Goal: Task Accomplishment & Management: Use online tool/utility

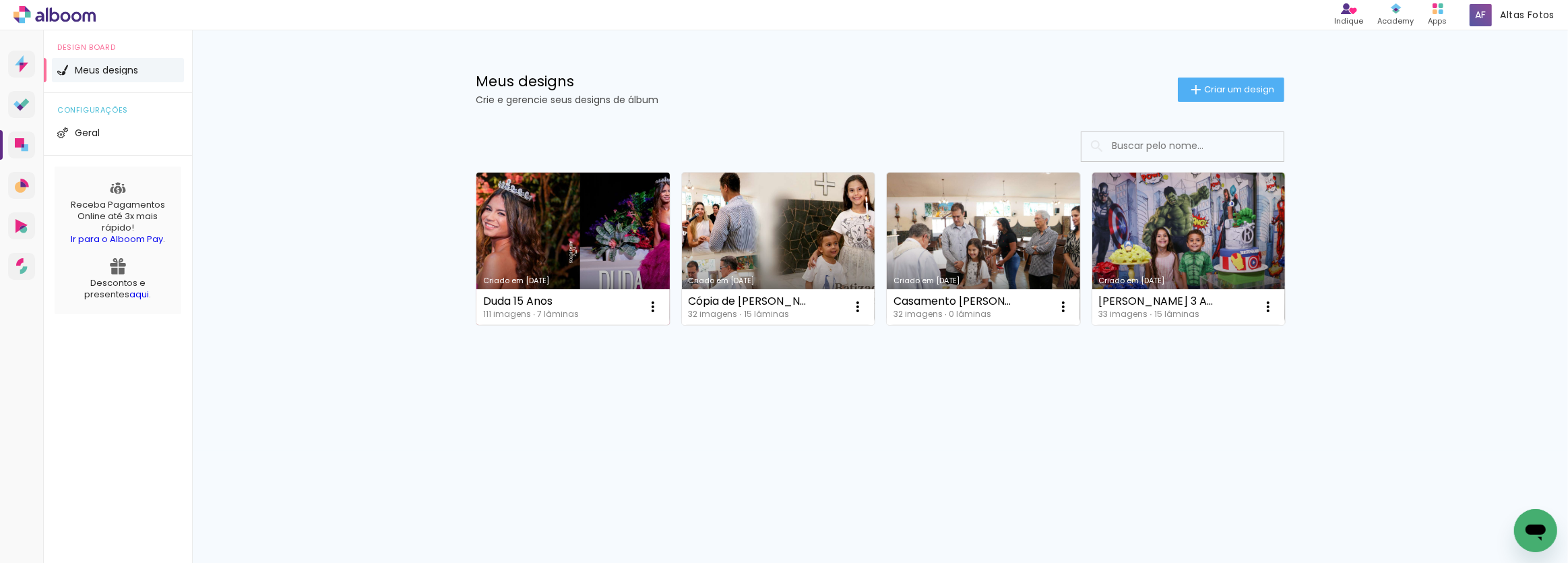
click at [579, 229] on link "Criado em [DATE]" at bounding box center [572, 249] width 193 height 152
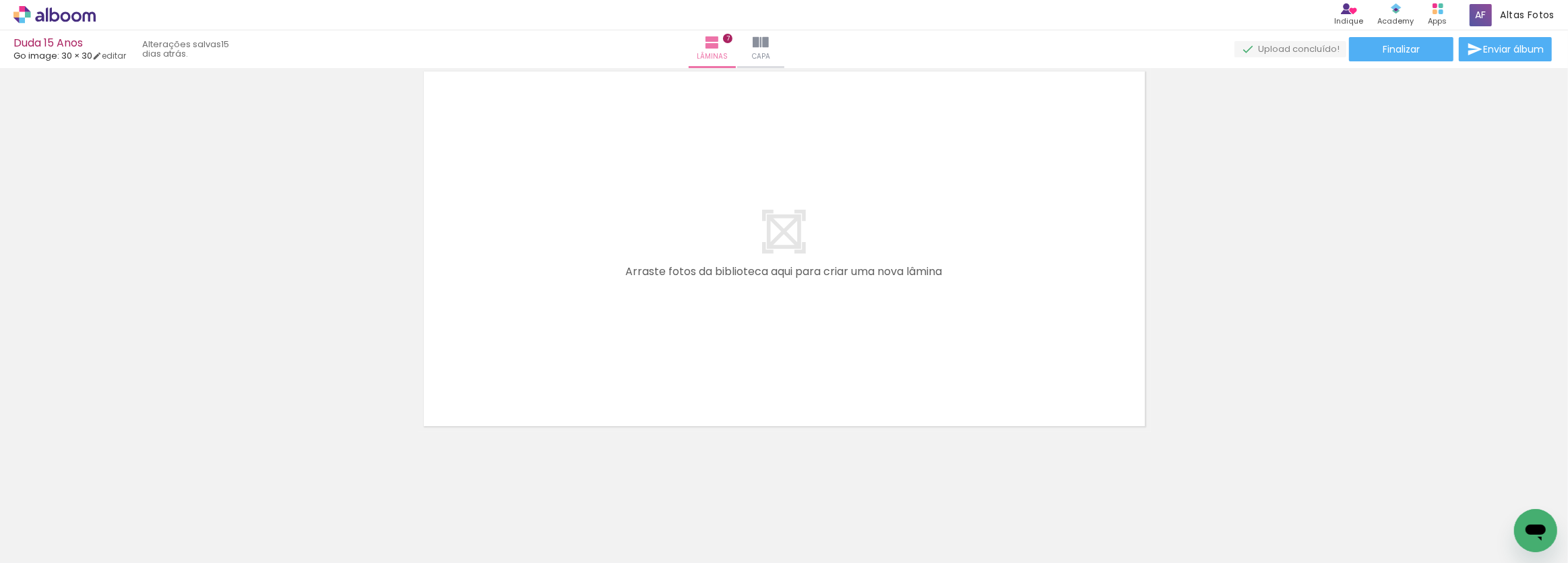
scroll to position [0, 692]
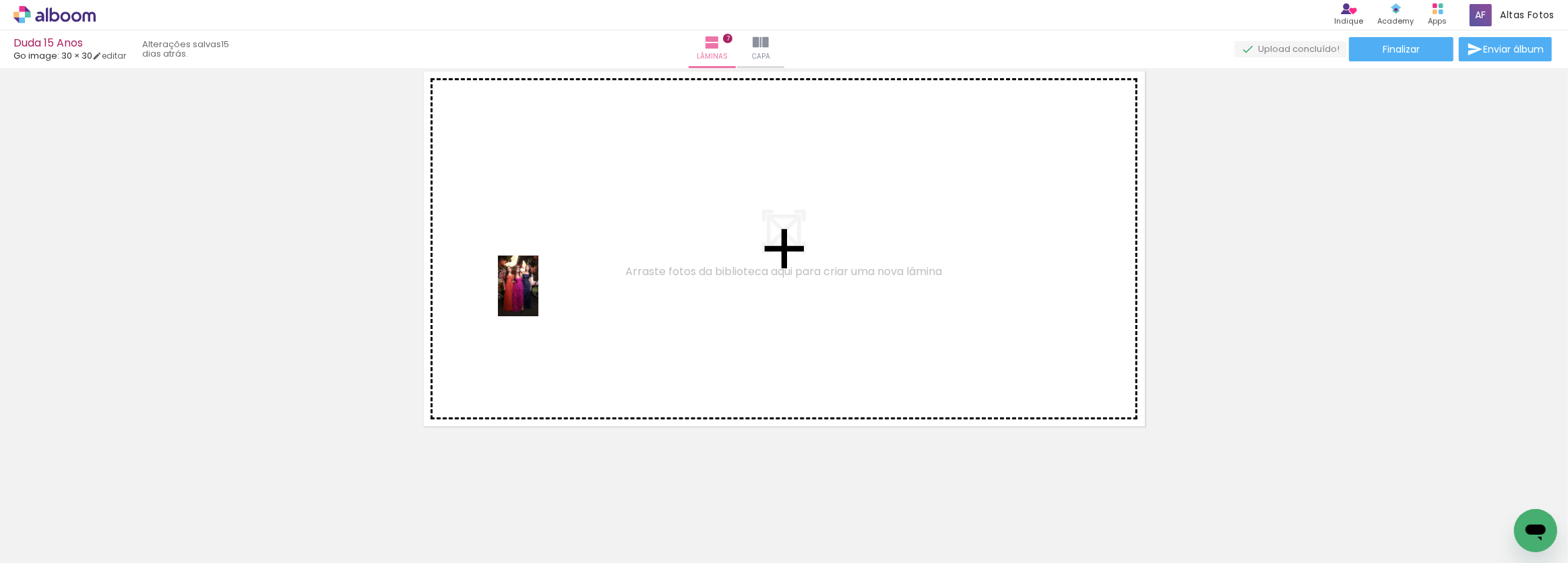
drag, startPoint x: 276, startPoint y: 526, endPoint x: 544, endPoint y: 278, distance: 365.1
click at [544, 278] on quentale-workspace at bounding box center [784, 282] width 1568 height 563
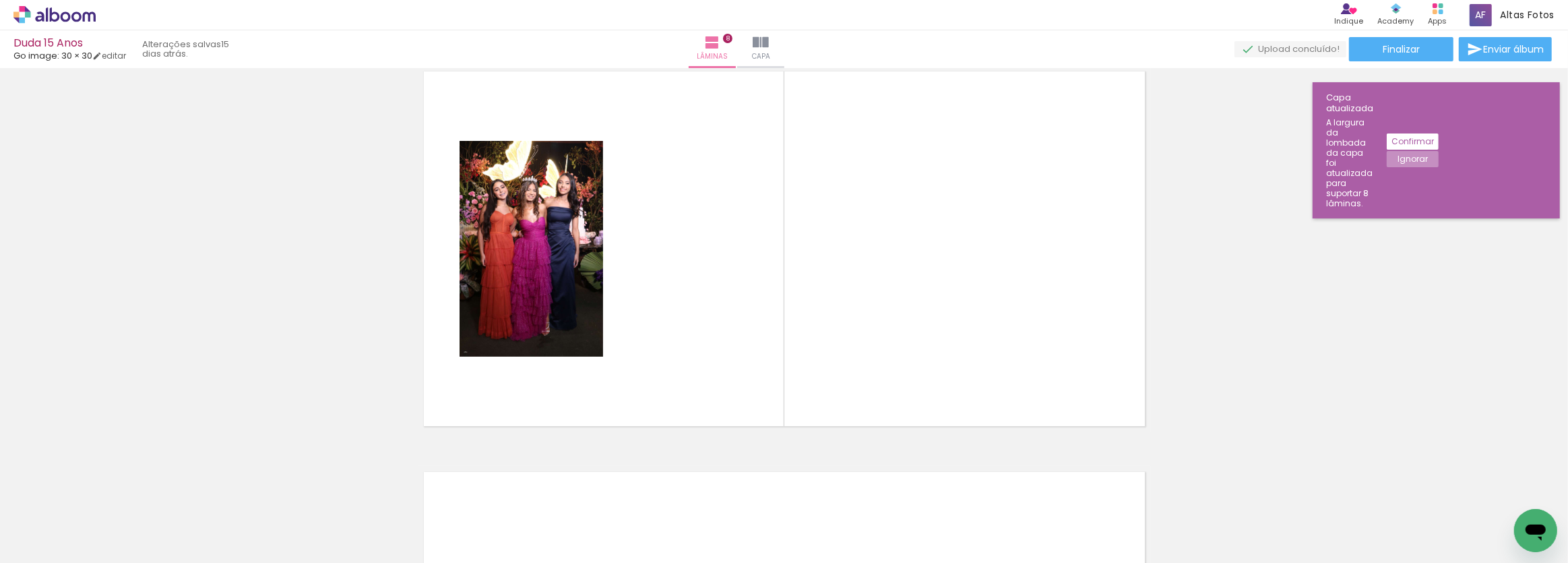
scroll to position [2821, 0]
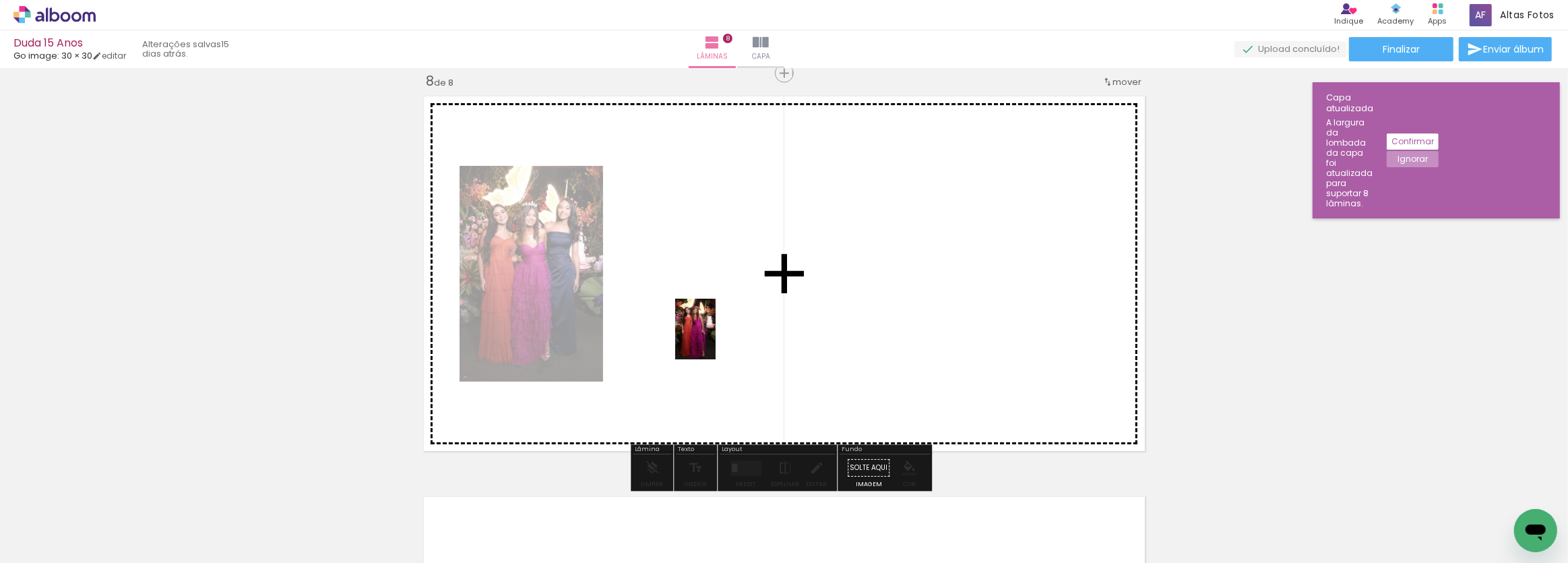
drag, startPoint x: 353, startPoint y: 532, endPoint x: 724, endPoint y: 327, distance: 423.9
click at [724, 327] on quentale-workspace at bounding box center [784, 282] width 1568 height 563
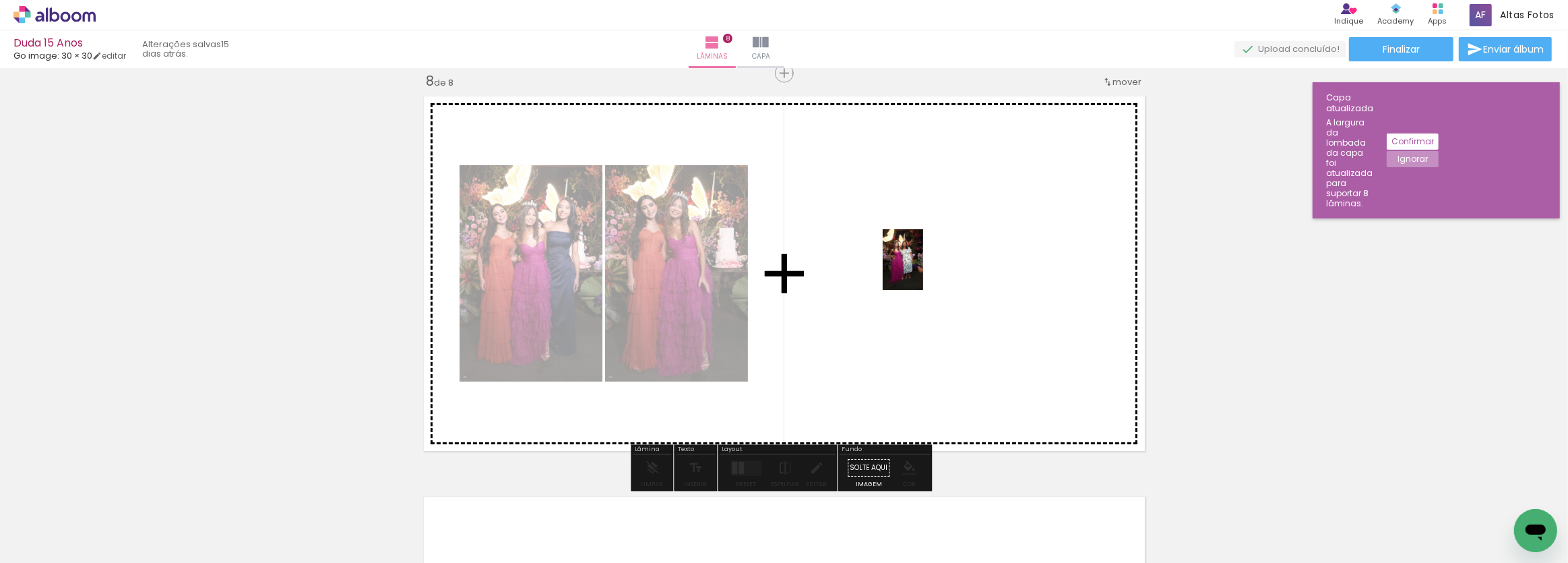
drag, startPoint x: 432, startPoint y: 524, endPoint x: 923, endPoint y: 270, distance: 552.8
click at [923, 270] on quentale-workspace at bounding box center [784, 282] width 1568 height 563
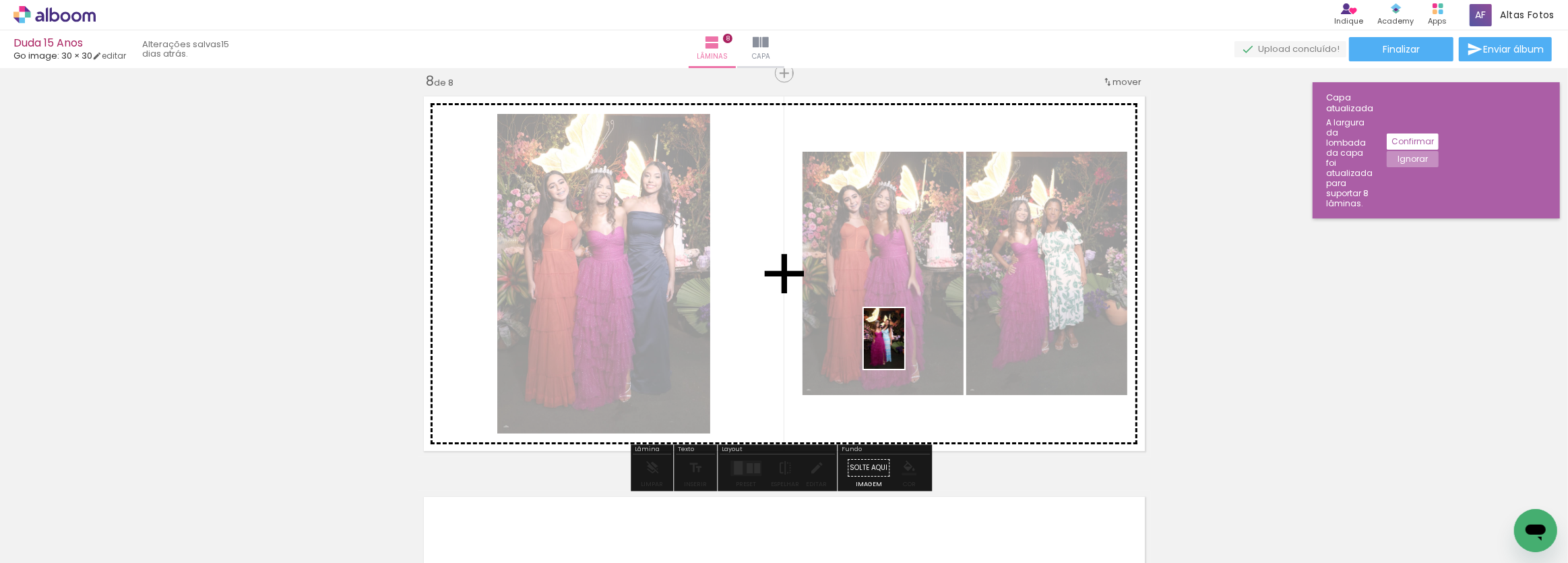
drag, startPoint x: 497, startPoint y: 534, endPoint x: 904, endPoint y: 349, distance: 447.1
click at [904, 349] on quentale-workspace at bounding box center [784, 282] width 1568 height 563
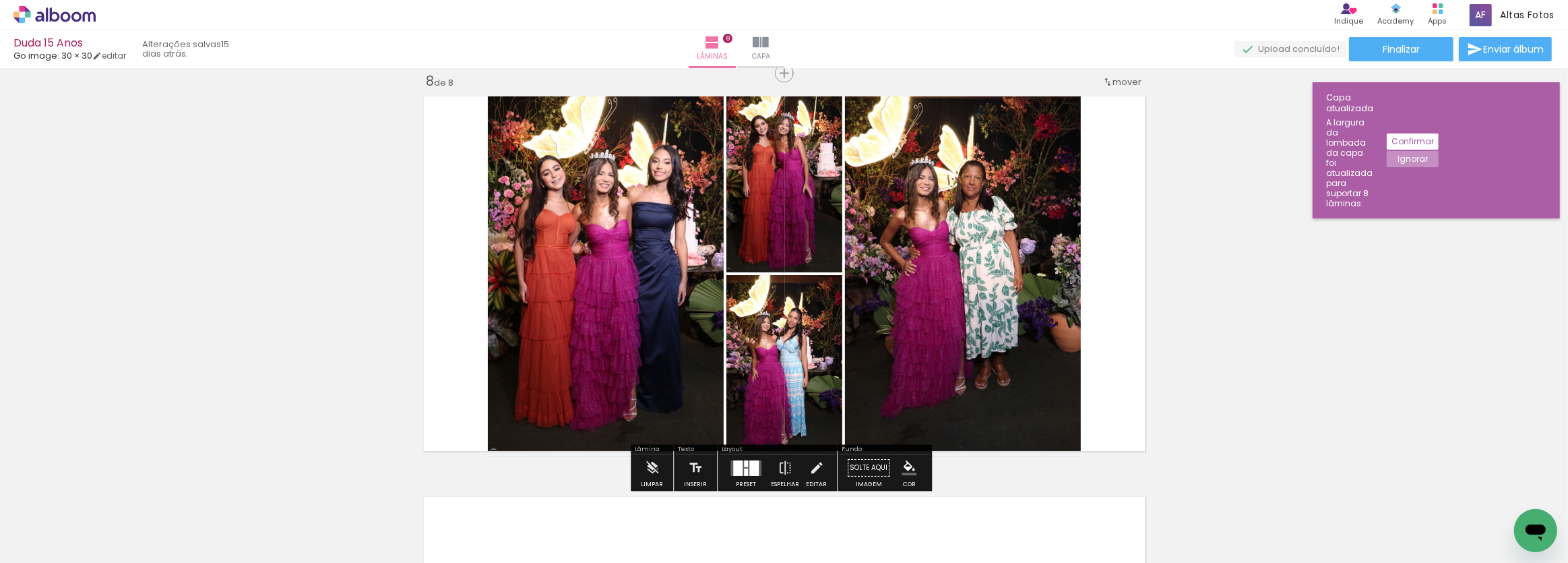
click at [744, 465] on div at bounding box center [746, 464] width 4 height 7
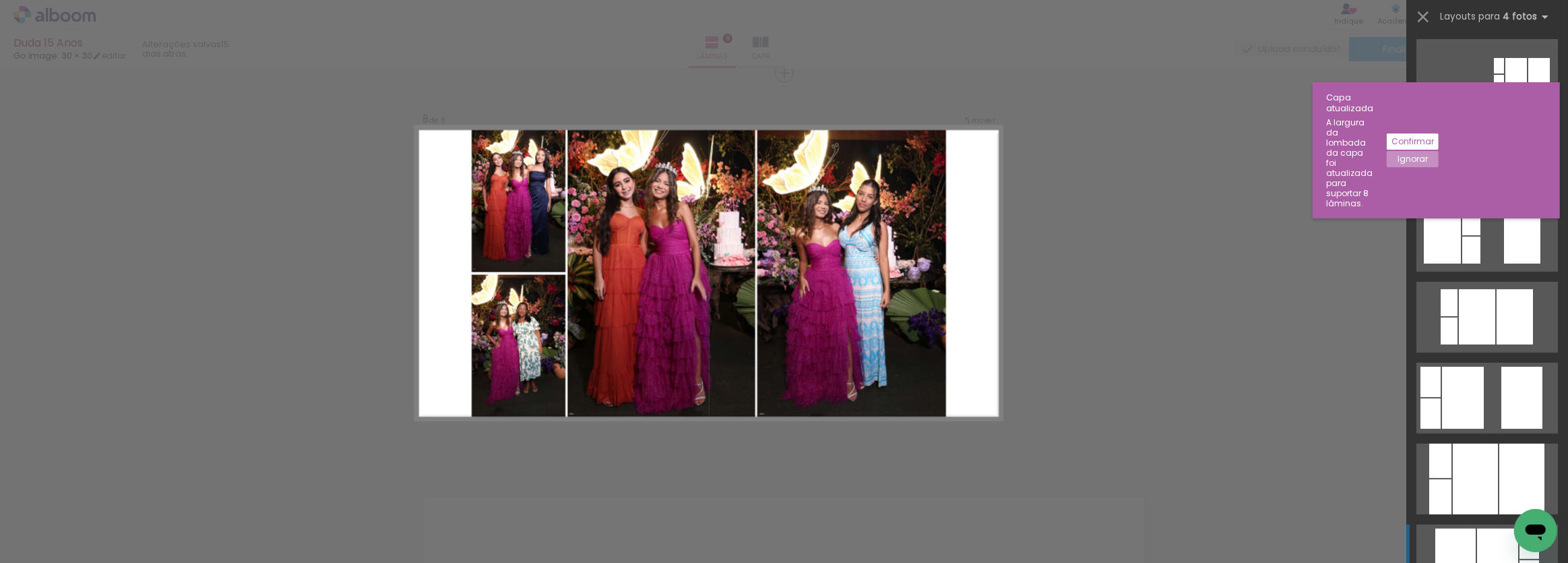
scroll to position [321, 0]
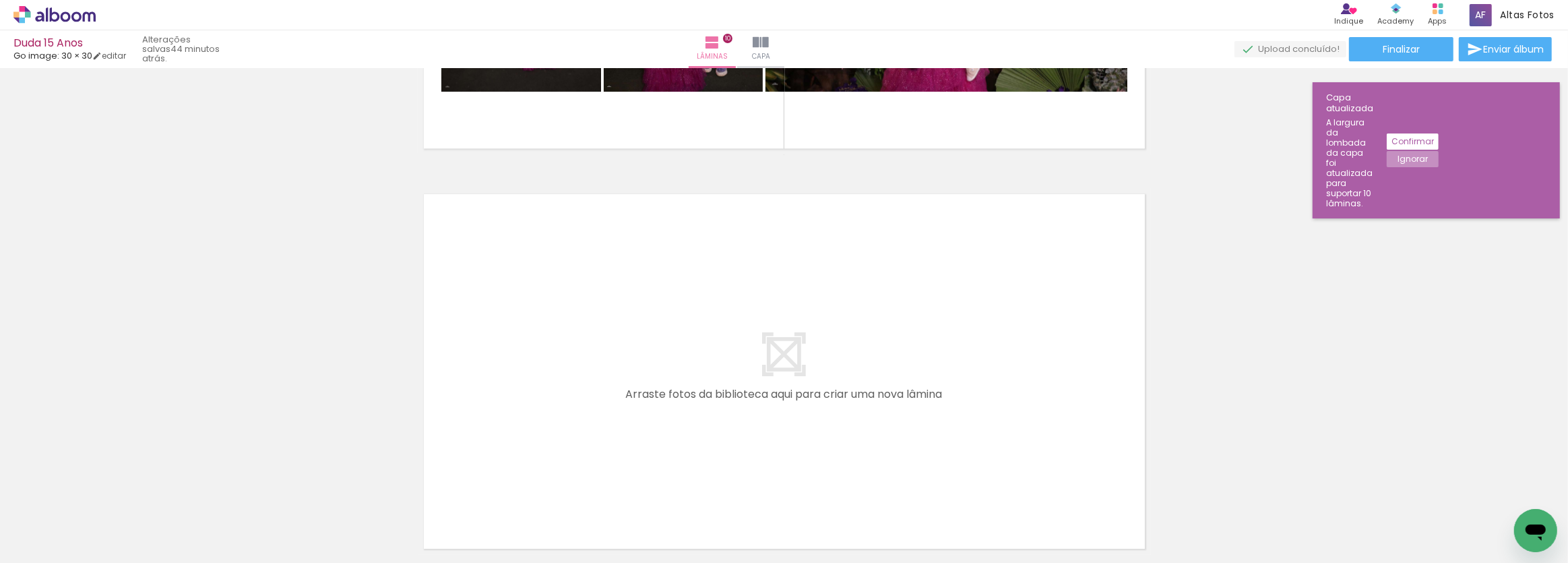
scroll to position [4049, 0]
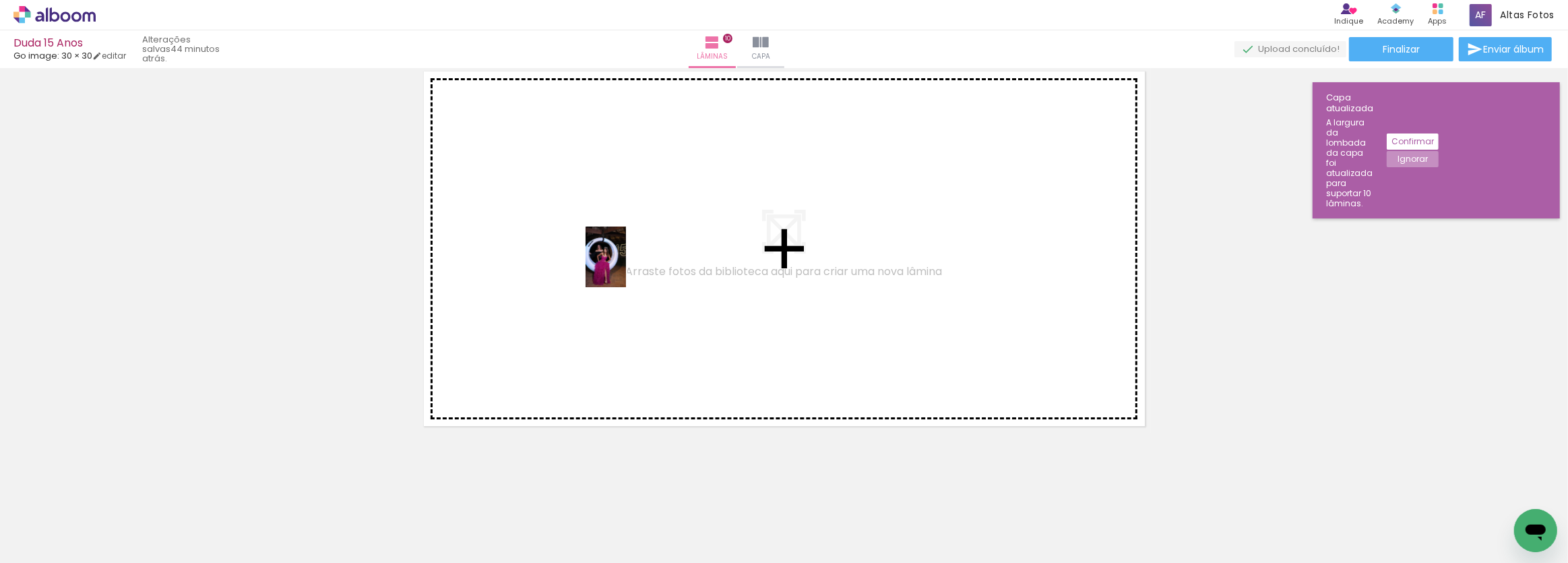
drag, startPoint x: 1126, startPoint y: 532, endPoint x: 1189, endPoint y: 536, distance: 63.1
click at [612, 260] on quentale-workspace at bounding box center [784, 282] width 1568 height 563
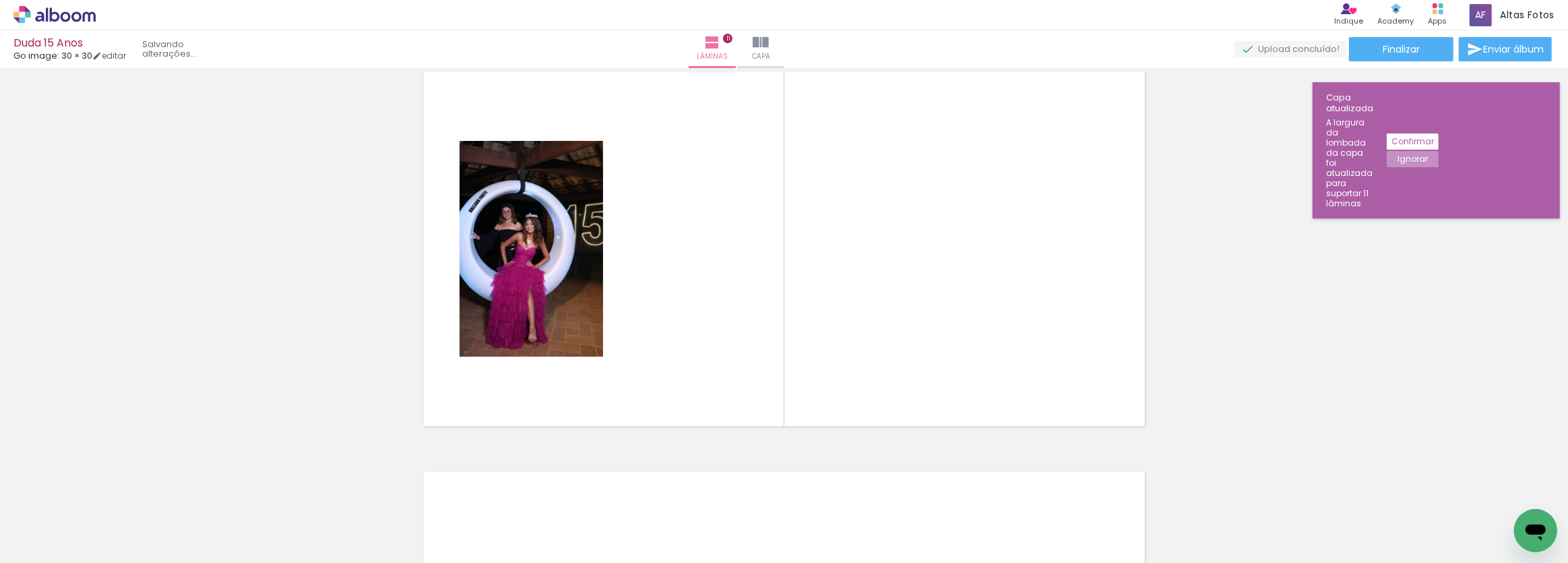
scroll to position [4023, 0]
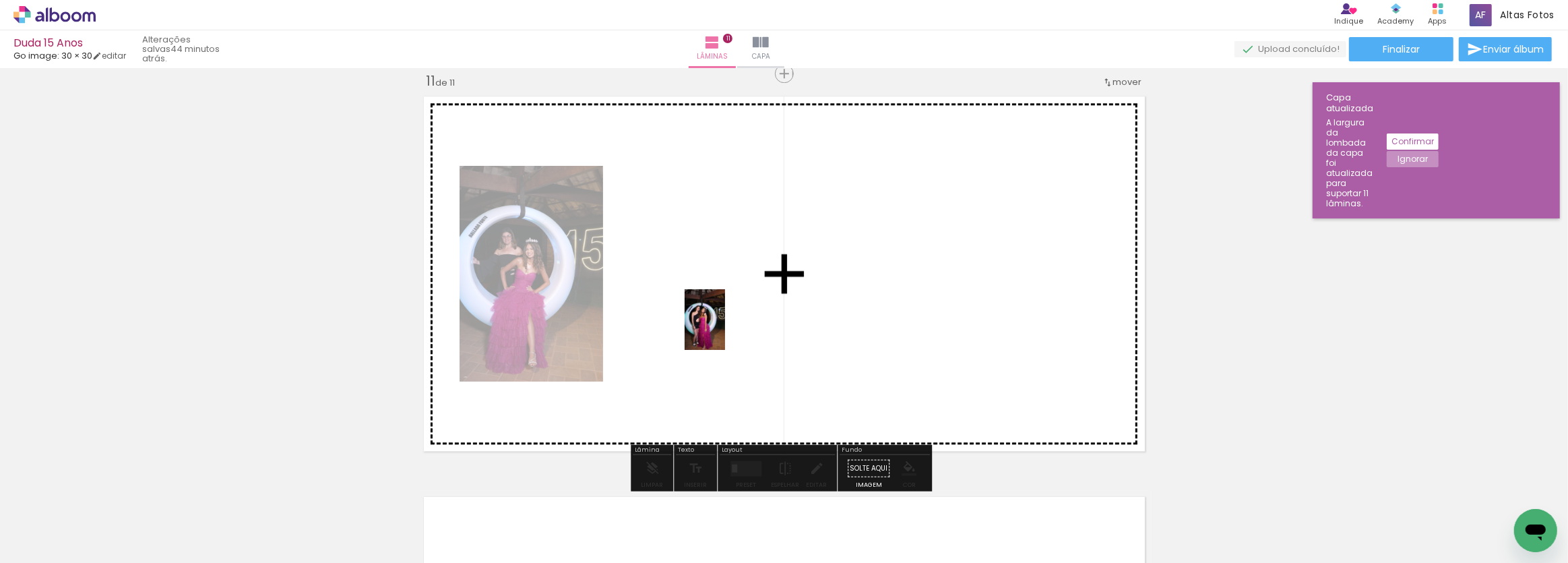
drag, startPoint x: 1199, startPoint y: 533, endPoint x: 724, endPoint y: 330, distance: 516.6
click at [724, 330] on quentale-workspace at bounding box center [784, 282] width 1568 height 563
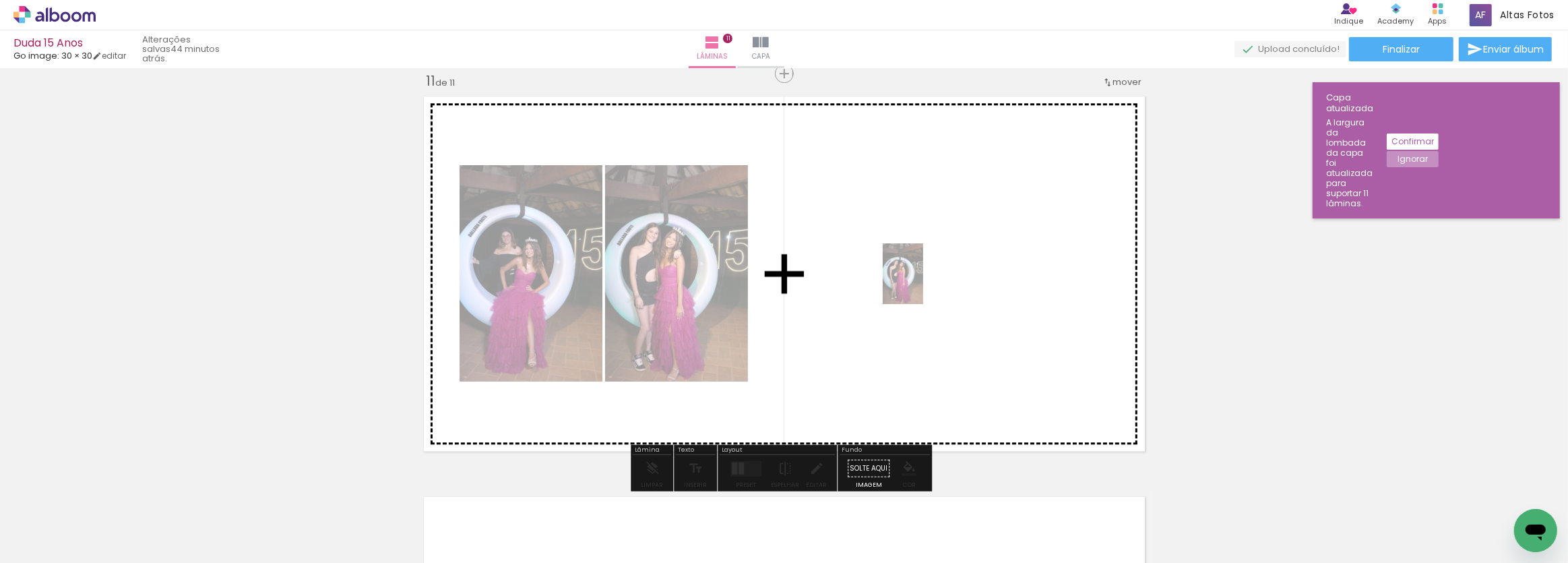
drag, startPoint x: 1211, startPoint y: 531, endPoint x: 923, endPoint y: 284, distance: 379.4
click at [923, 284] on quentale-workspace at bounding box center [784, 282] width 1568 height 563
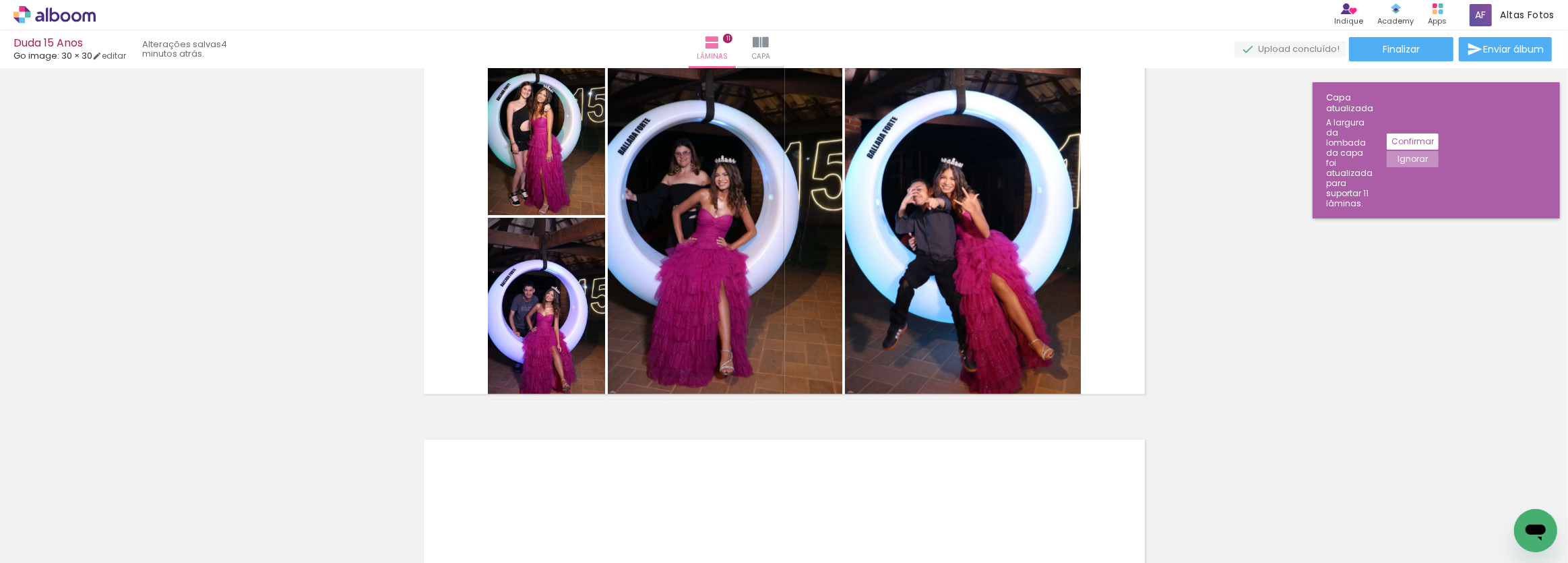
scroll to position [4020, 0]
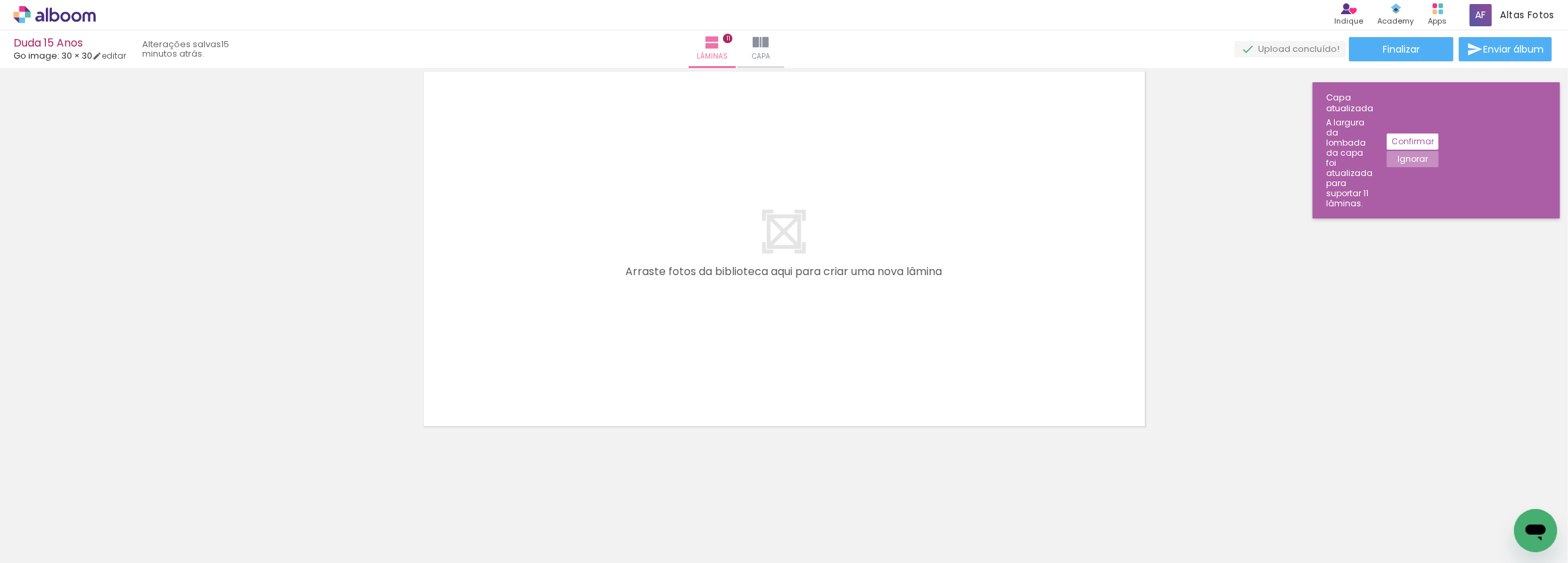
scroll to position [4388, 0]
